Goal: Entertainment & Leisure: Browse casually

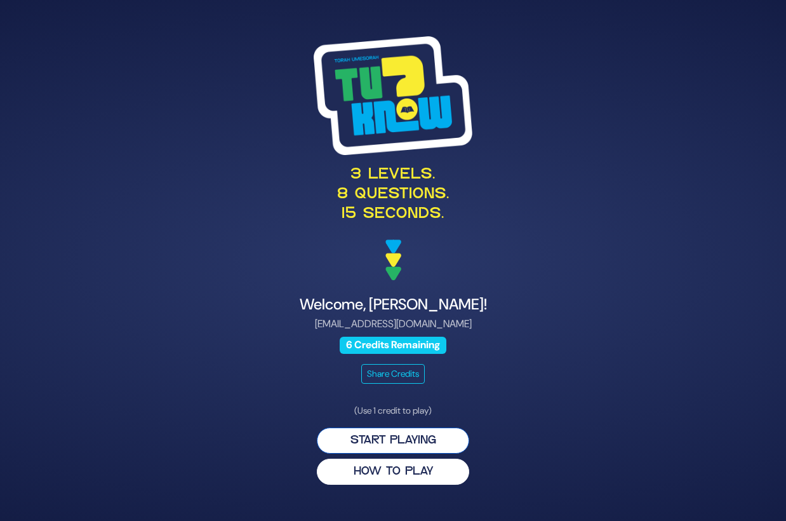
click at [395, 431] on button "Start Playing" at bounding box center [393, 440] width 152 height 26
click at [394, 438] on button "Start Playing" at bounding box center [393, 440] width 152 height 26
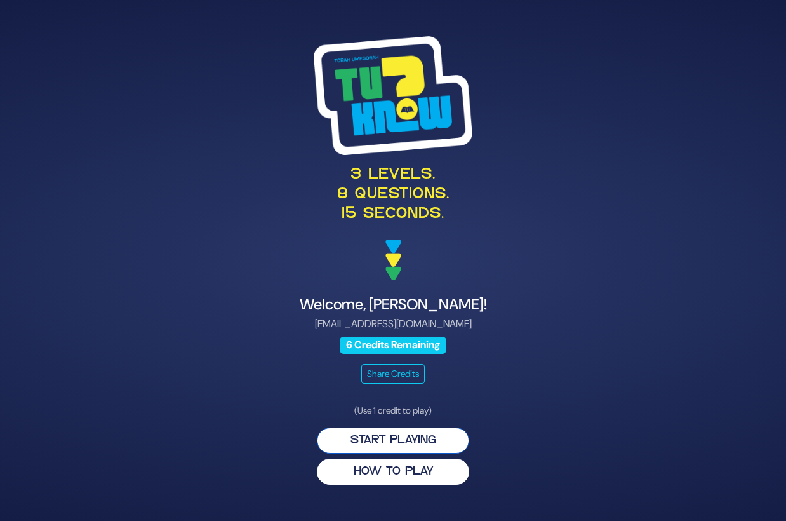
click at [388, 438] on button "Start Playing" at bounding box center [393, 440] width 152 height 26
click at [404, 448] on button "Start Playing" at bounding box center [393, 440] width 152 height 26
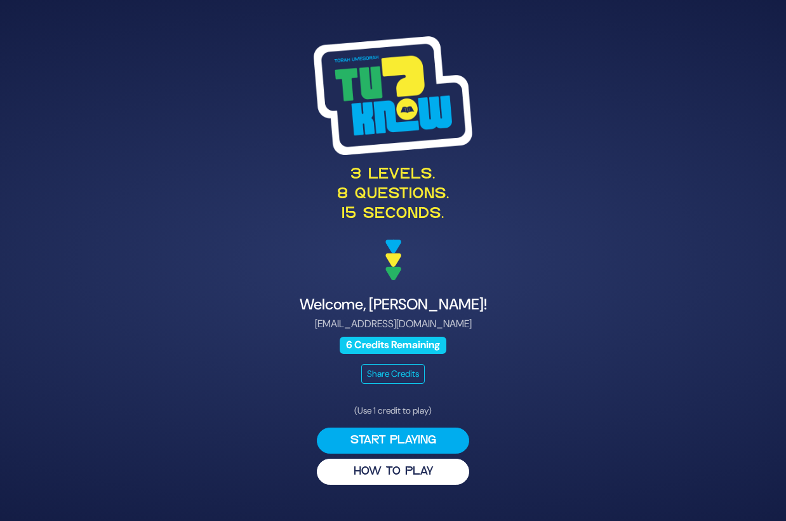
click at [409, 349] on span "6 Credits Remaining" at bounding box center [393, 345] width 107 height 17
click at [386, 462] on button "HOW TO PLAY" at bounding box center [393, 471] width 152 height 26
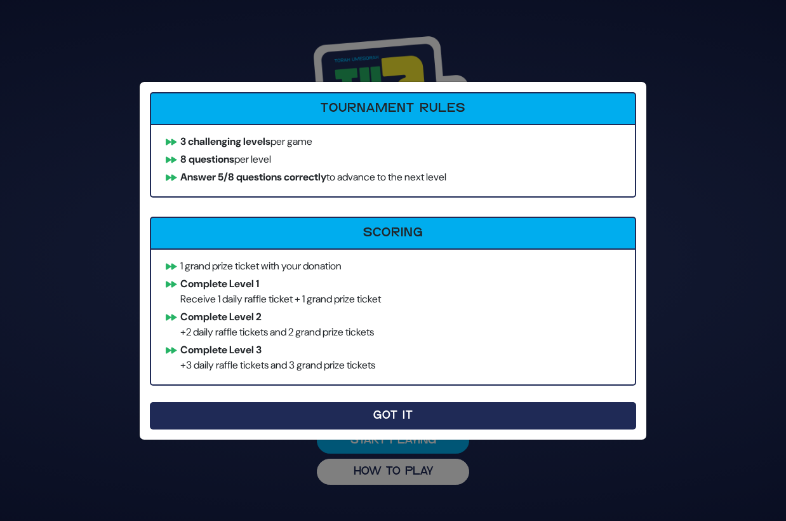
click at [391, 416] on button "Got It" at bounding box center [393, 415] width 486 height 27
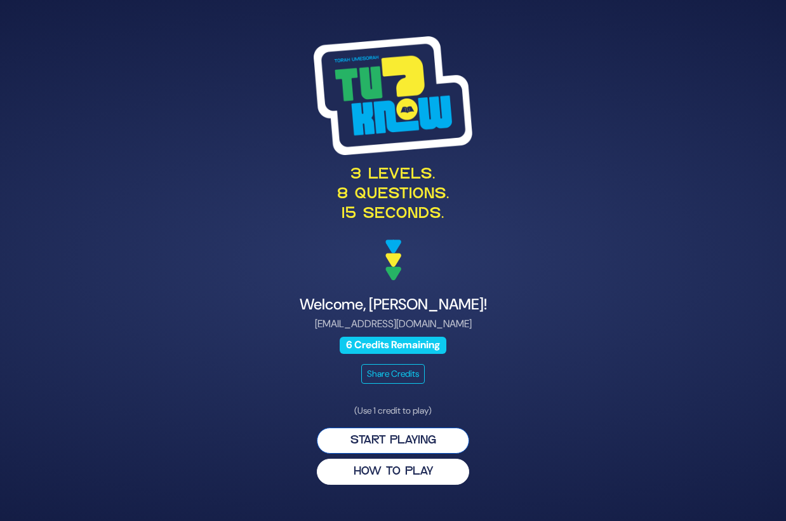
click at [389, 434] on button "Start Playing" at bounding box center [393, 440] width 152 height 26
click at [420, 436] on button "Start Playing" at bounding box center [393, 440] width 152 height 26
click at [413, 360] on div "Welcome, [PERSON_NAME]! [EMAIL_ADDRESS][DOMAIN_NAME] 6 Credits Remaining Share …" at bounding box center [393, 339] width 620 height 88
click at [424, 340] on span "6 Credits Remaining" at bounding box center [393, 345] width 107 height 17
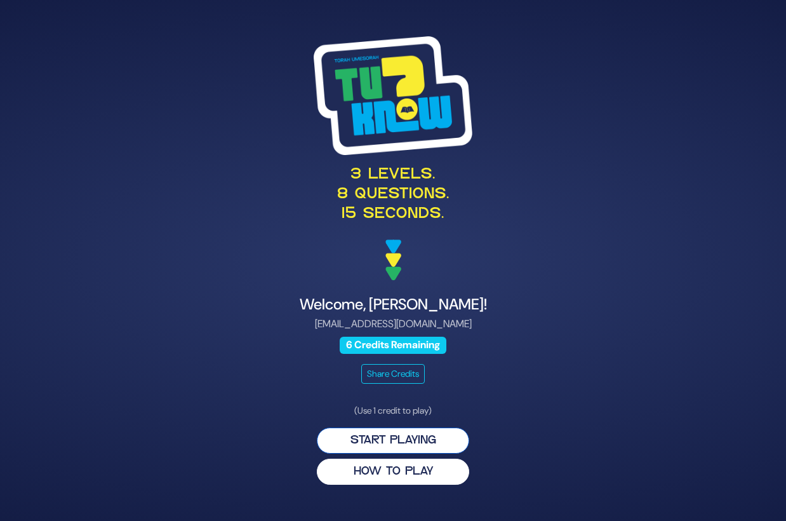
click at [394, 443] on button "Start Playing" at bounding box center [393, 440] width 152 height 26
click at [394, 444] on button "Start Playing" at bounding box center [393, 440] width 152 height 26
click at [394, 446] on button "Start Playing" at bounding box center [393, 440] width 152 height 26
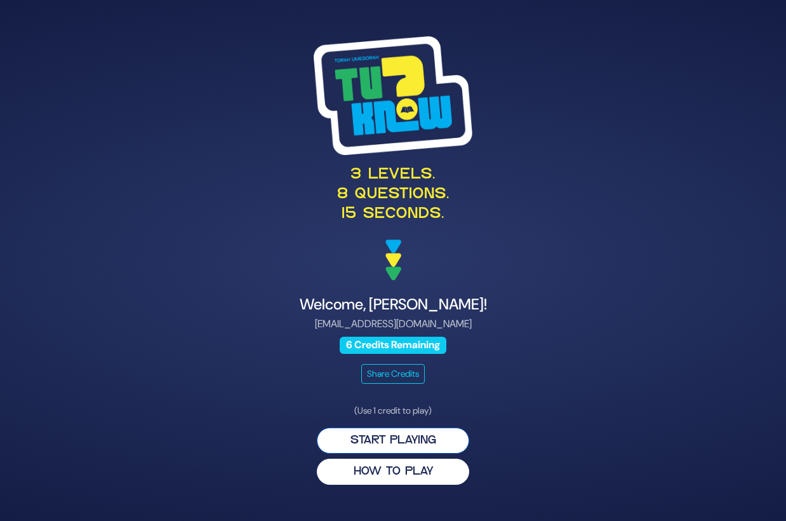
click at [394, 446] on button "Start Playing" at bounding box center [393, 440] width 152 height 26
drag, startPoint x: 392, startPoint y: 443, endPoint x: 396, endPoint y: 392, distance: 51.6
click at [396, 392] on div "3 levels. 8 questions. 15 seconds. Welcome, [PERSON_NAME]! [EMAIL_ADDRESS][DOMA…" at bounding box center [393, 260] width 650 height 479
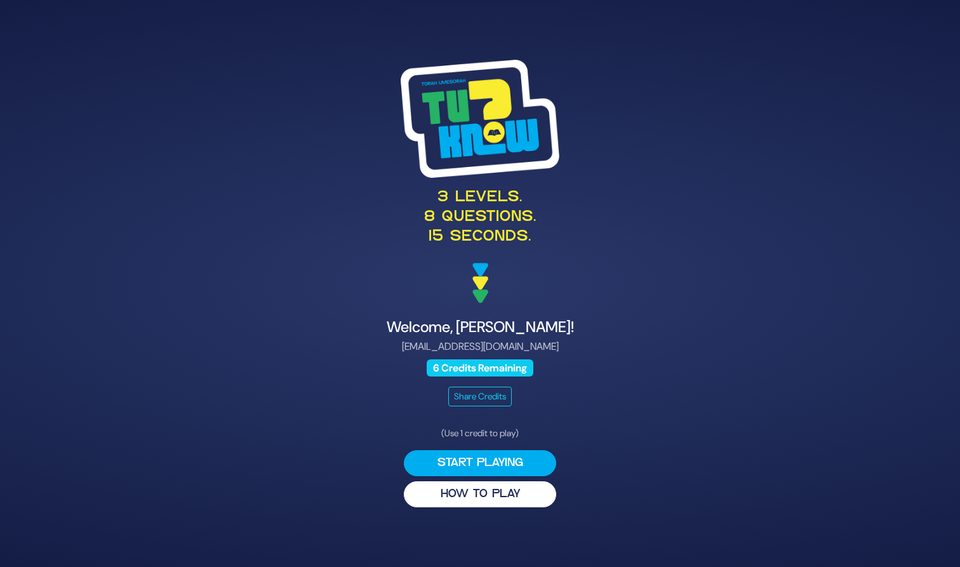
click at [500, 501] on button "HOW TO PLAY" at bounding box center [480, 494] width 152 height 26
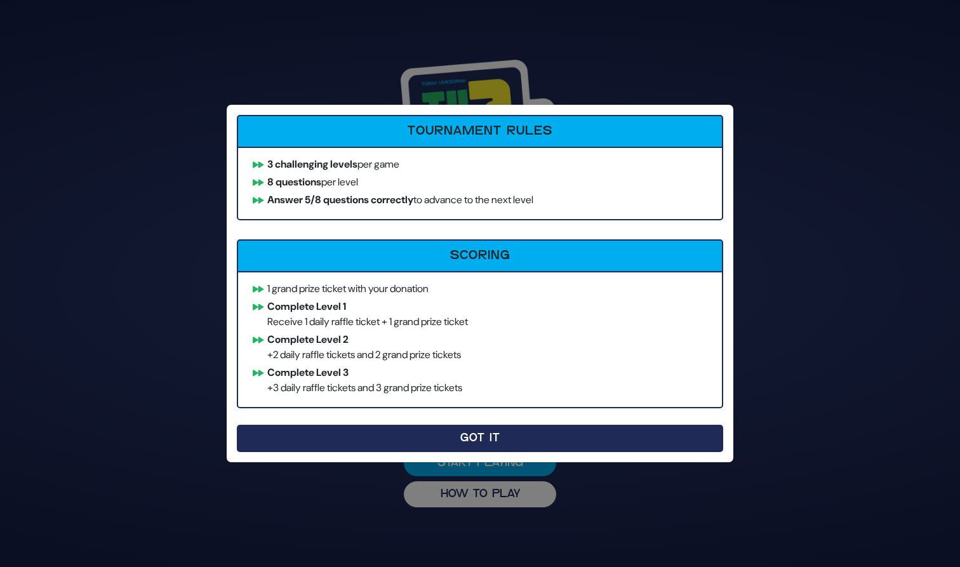
click at [595, 436] on div "How to Play Tournament Rules 3 challenging levels per game 8 questions per leve…" at bounding box center [480, 283] width 960 height 567
click at [596, 436] on button "Got It" at bounding box center [480, 438] width 486 height 27
